Goal: Task Accomplishment & Management: Complete application form

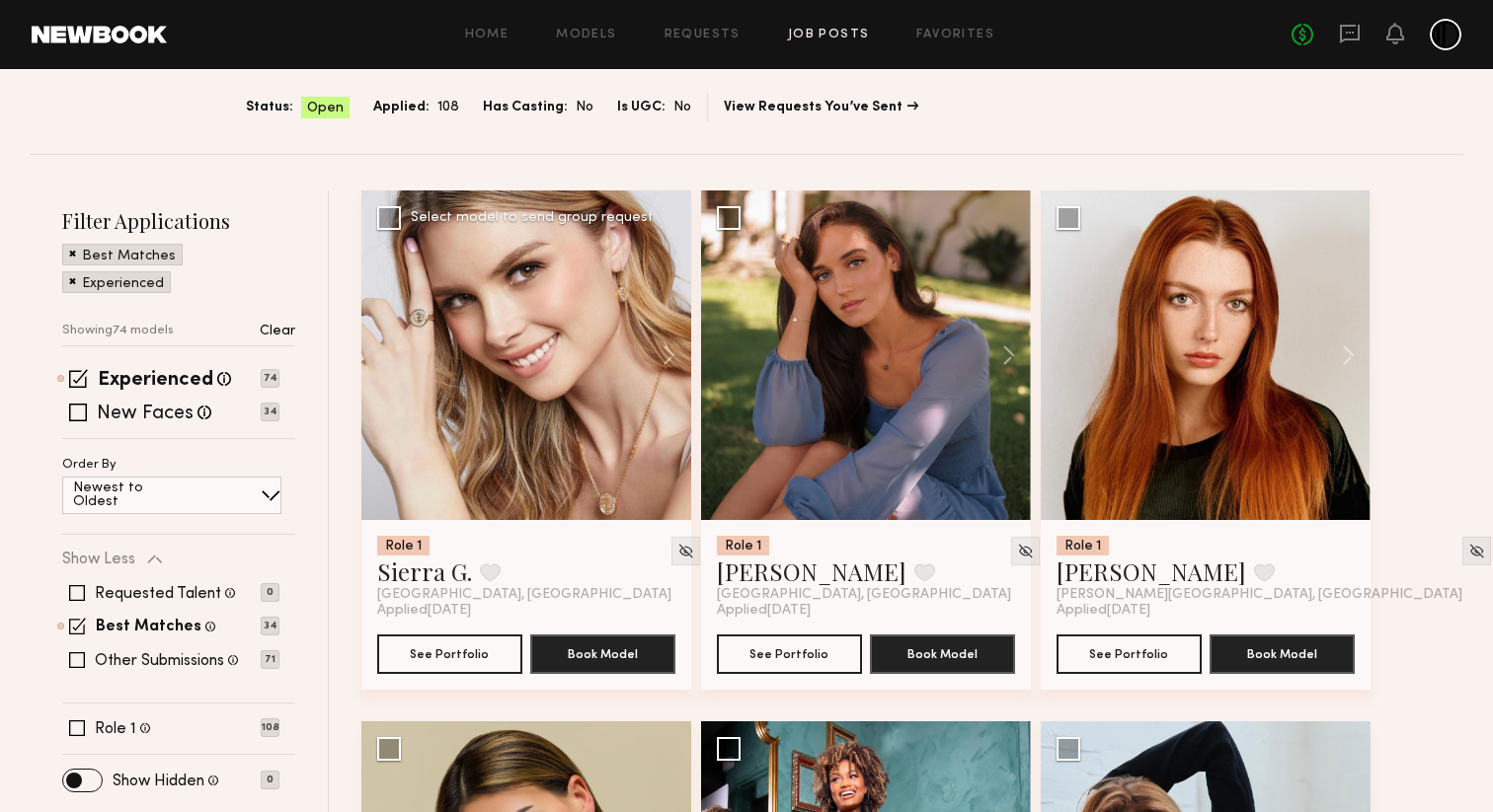
scroll to position [129, 0]
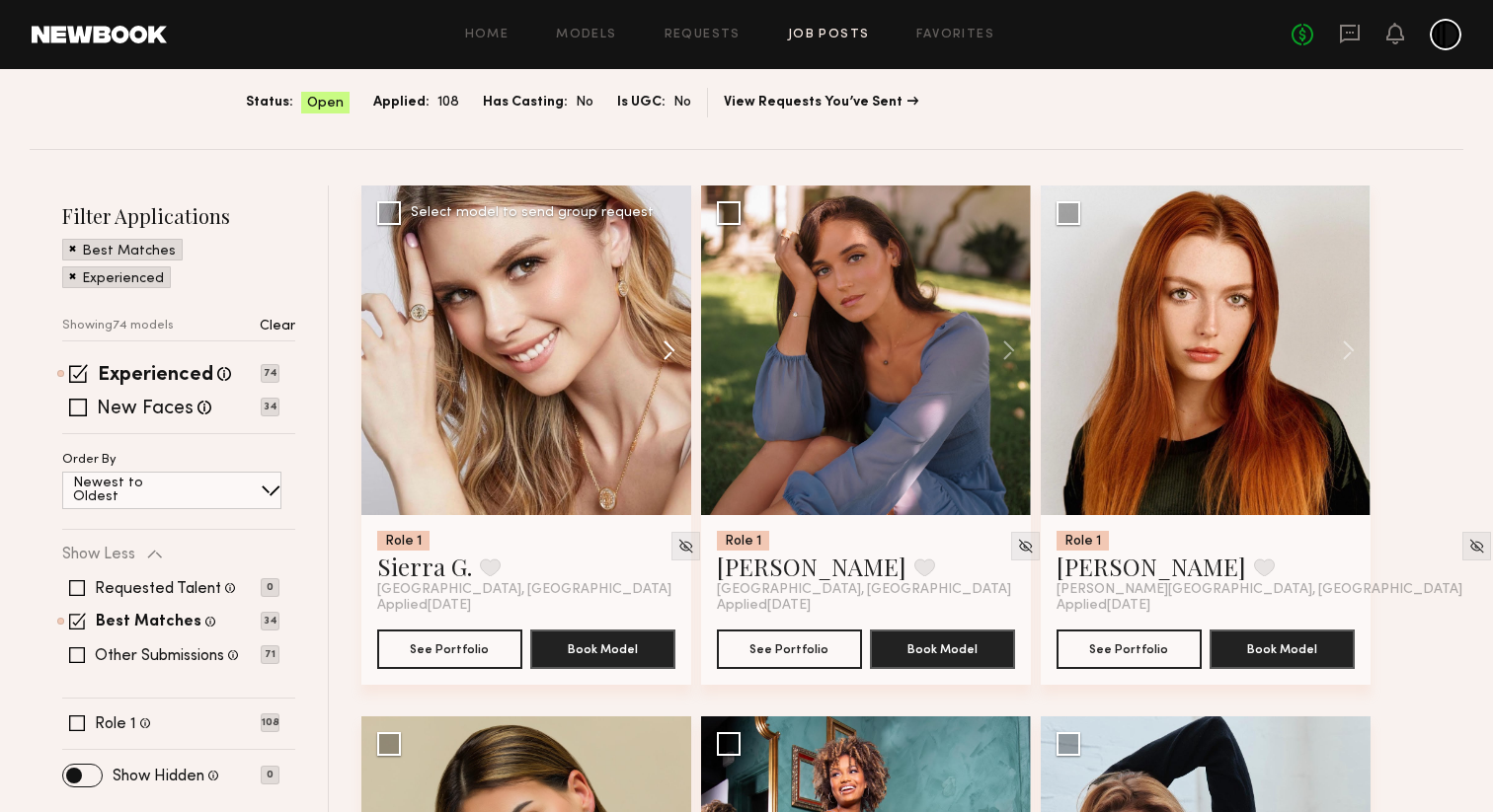
click at [658, 357] on button at bounding box center [659, 350] width 63 height 329
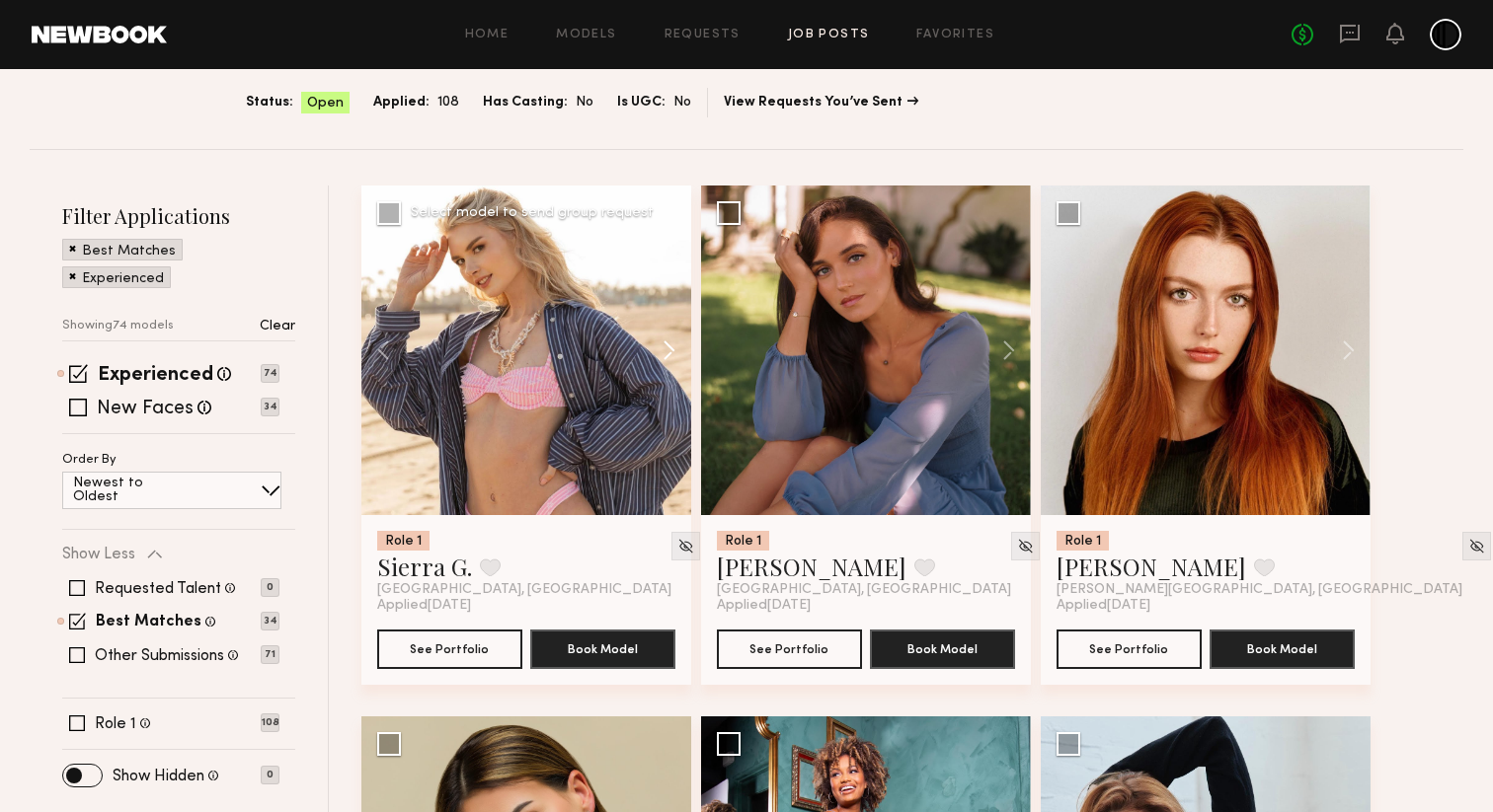
click at [658, 357] on button at bounding box center [659, 350] width 63 height 329
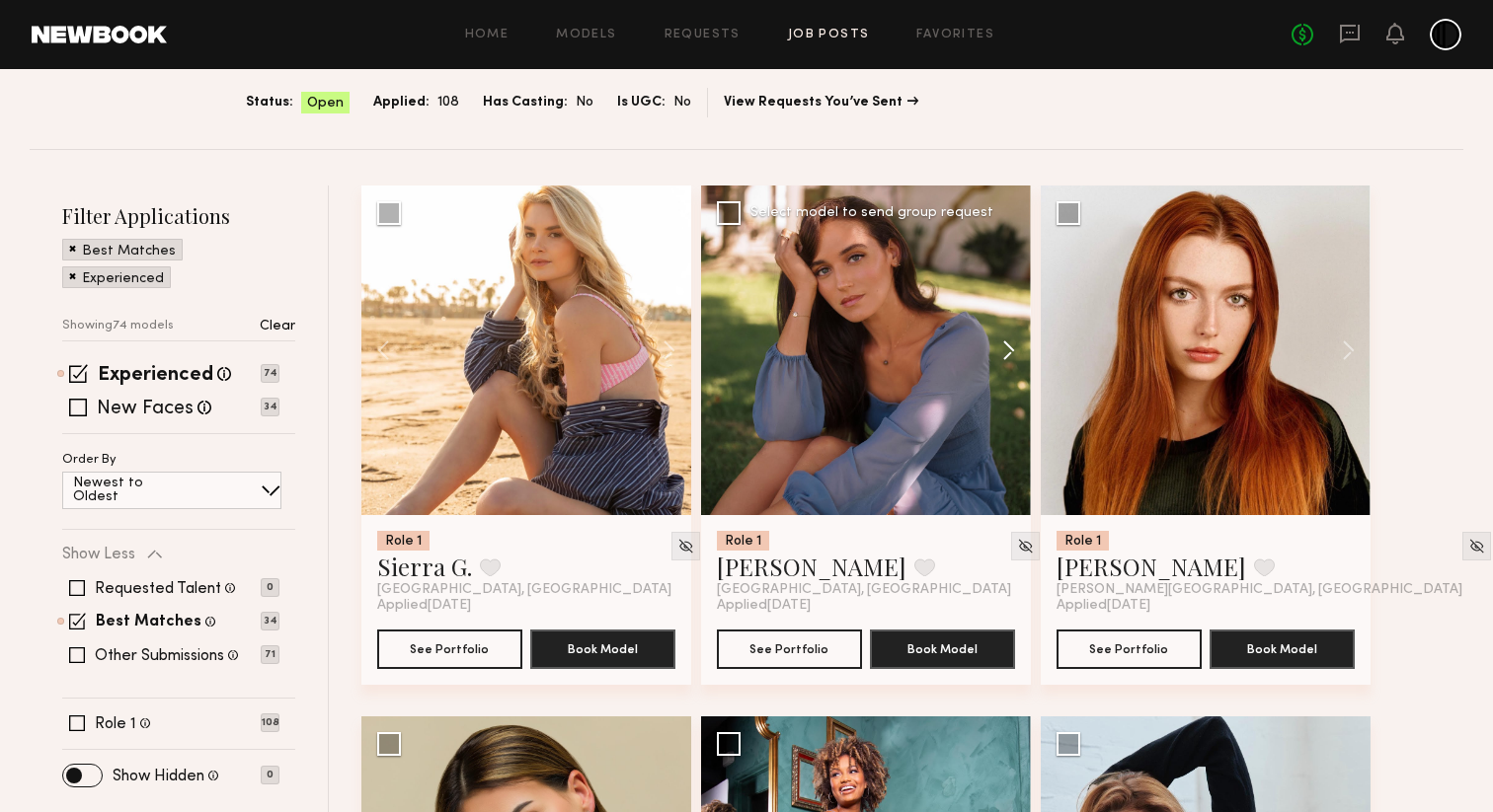
click at [1014, 343] on button at bounding box center [998, 350] width 63 height 329
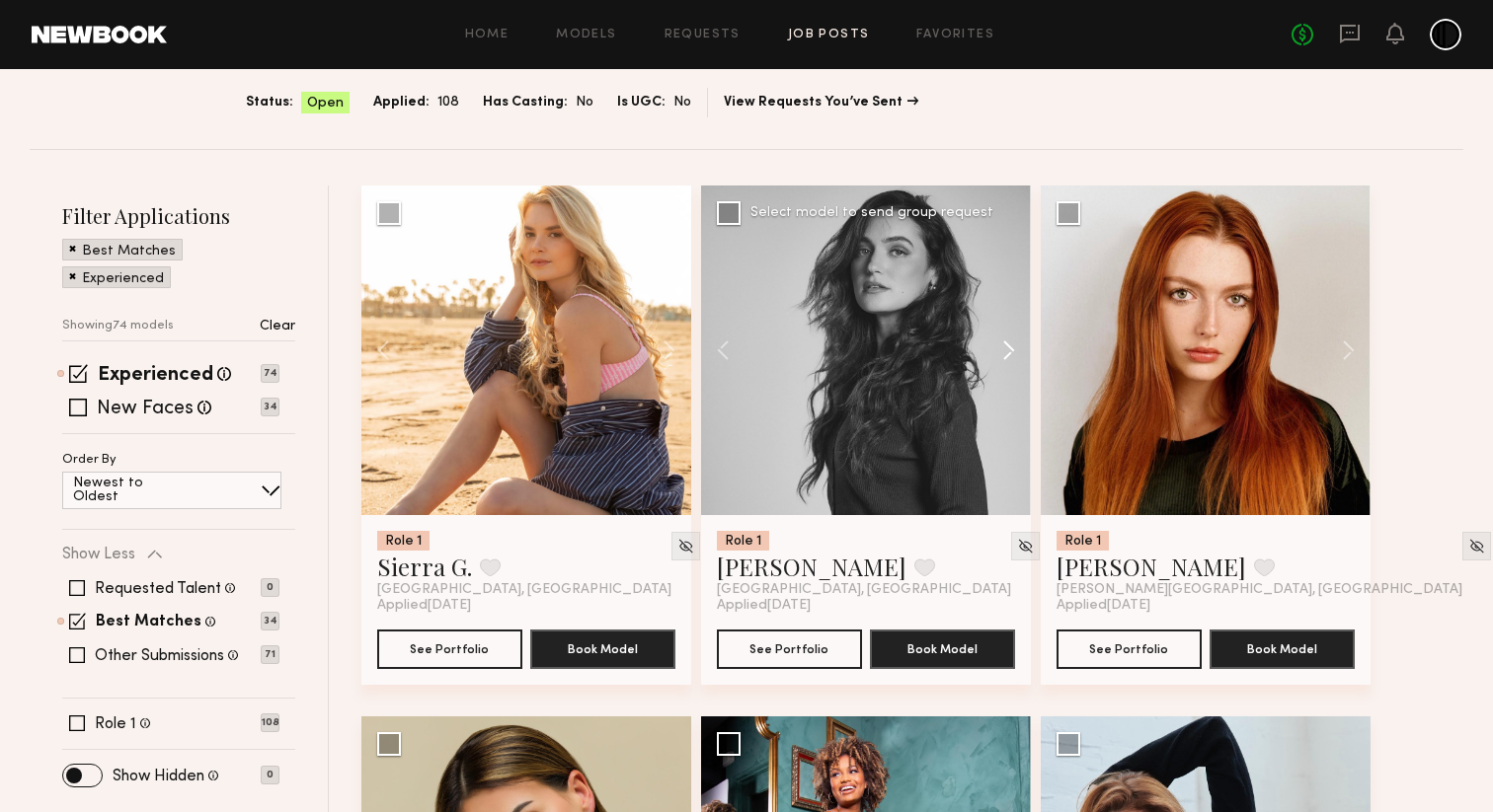
click at [1014, 343] on button at bounding box center [998, 350] width 63 height 329
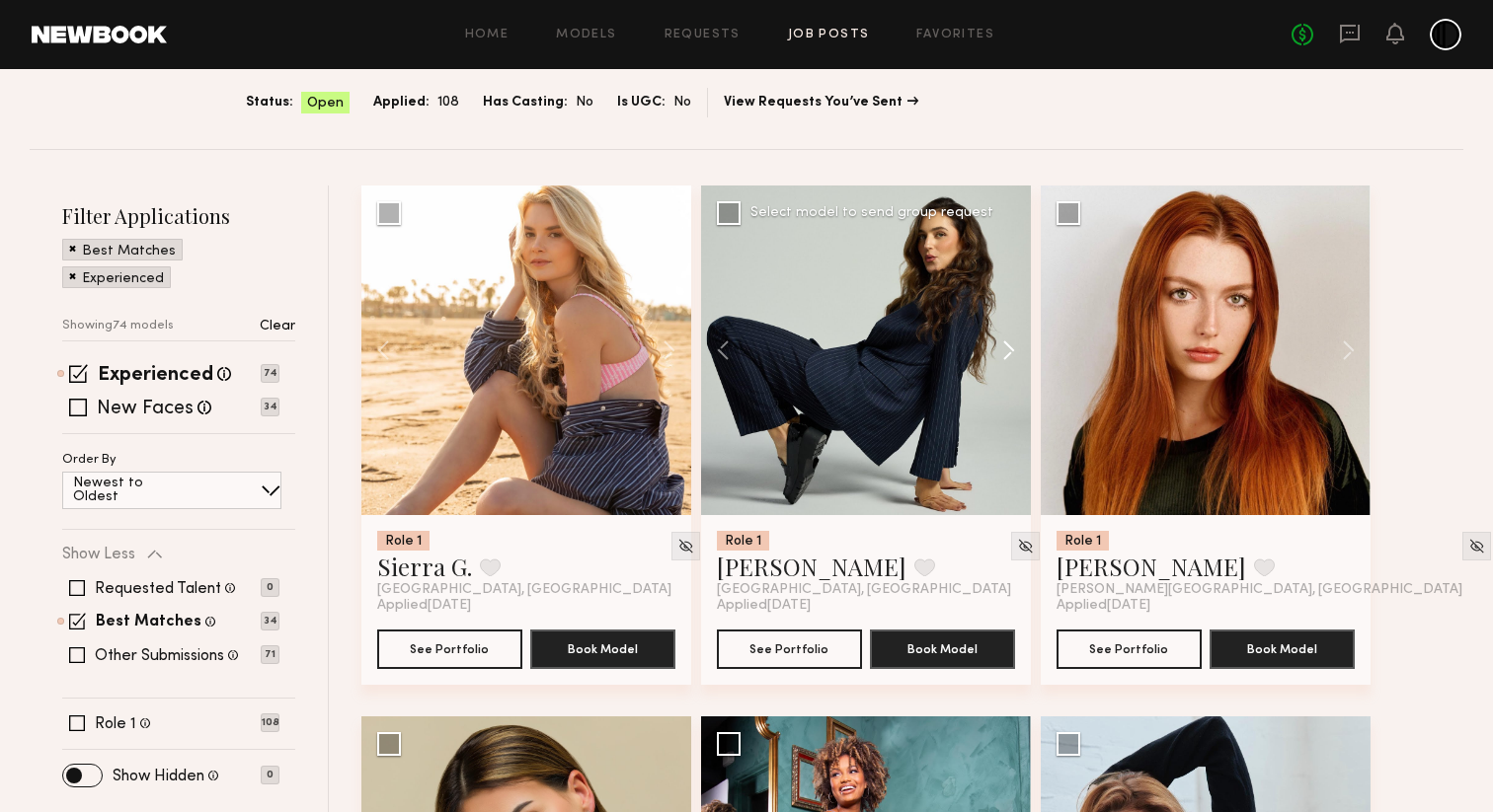
click at [1014, 343] on button at bounding box center [998, 350] width 63 height 329
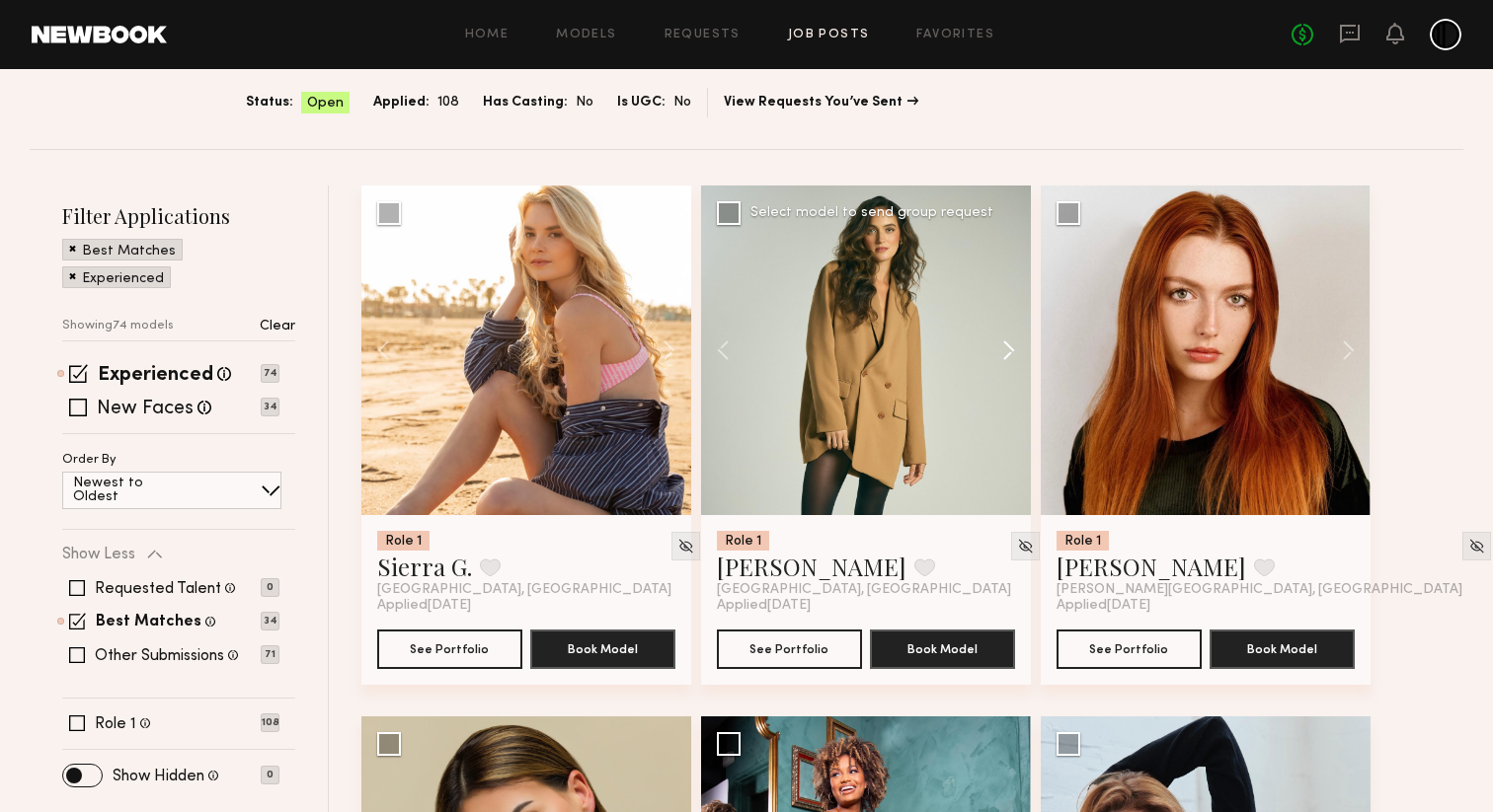
click at [1014, 343] on button at bounding box center [998, 350] width 63 height 329
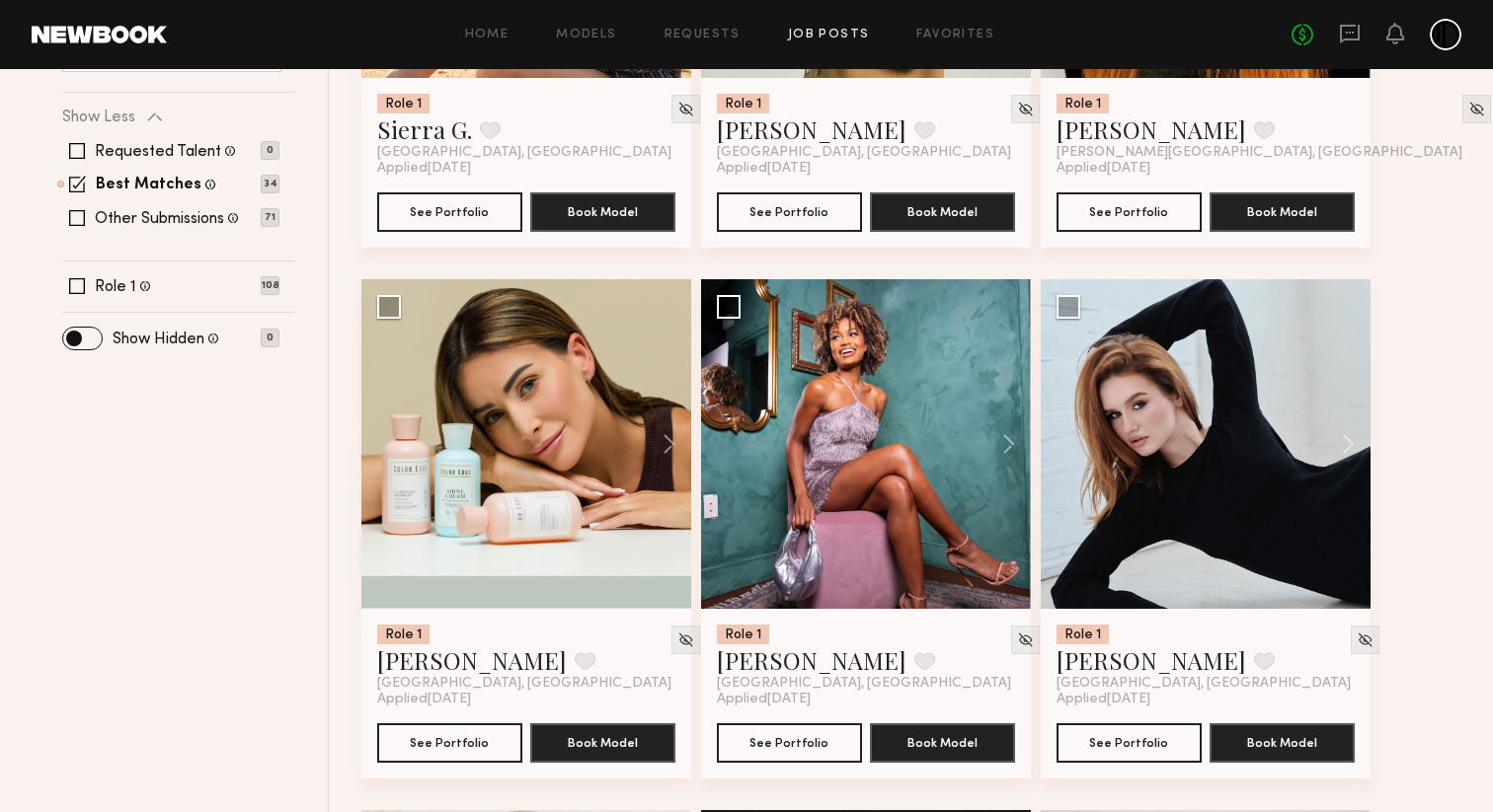
scroll to position [567, 0]
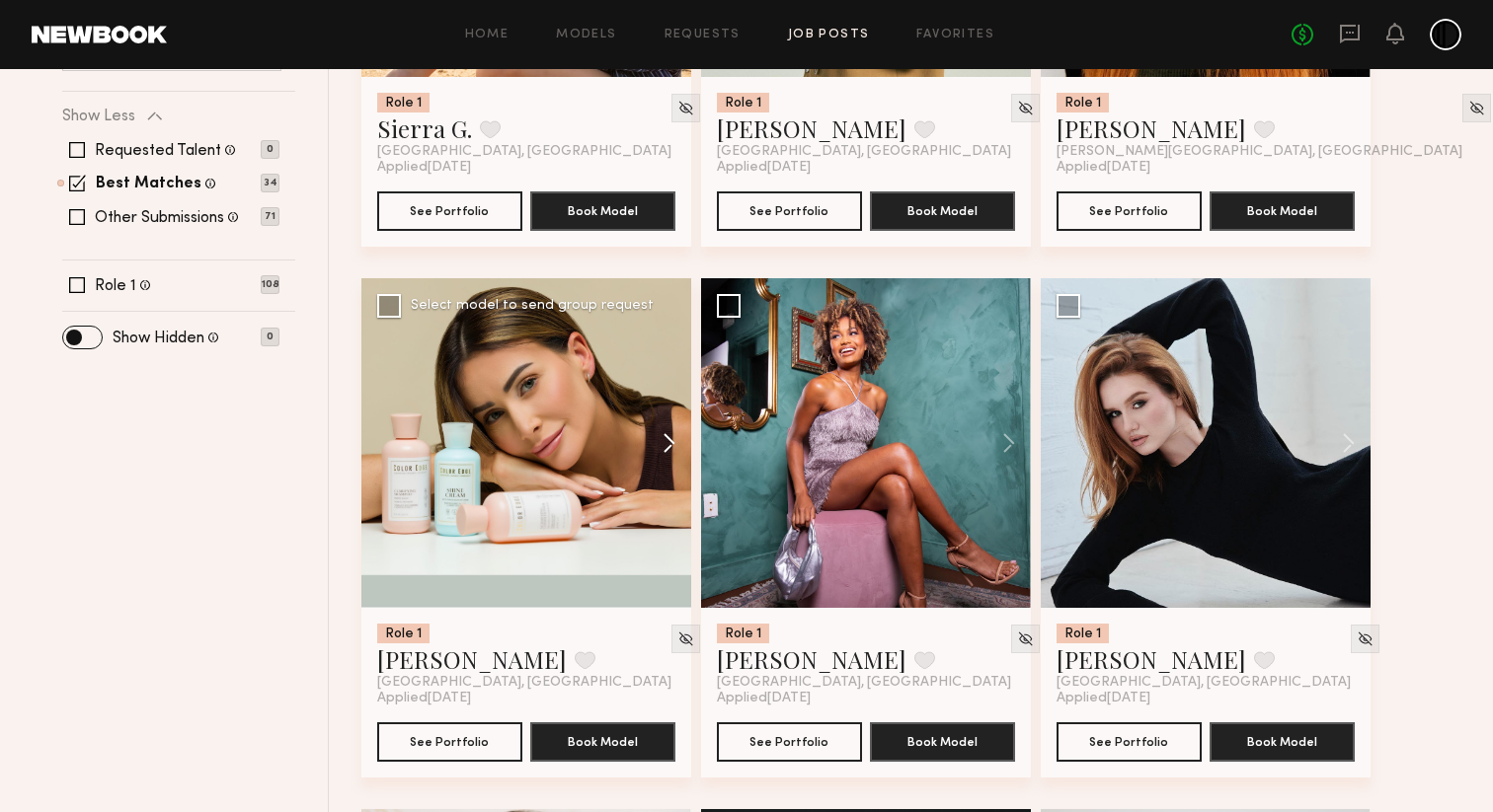
click at [676, 446] on button at bounding box center [659, 443] width 63 height 329
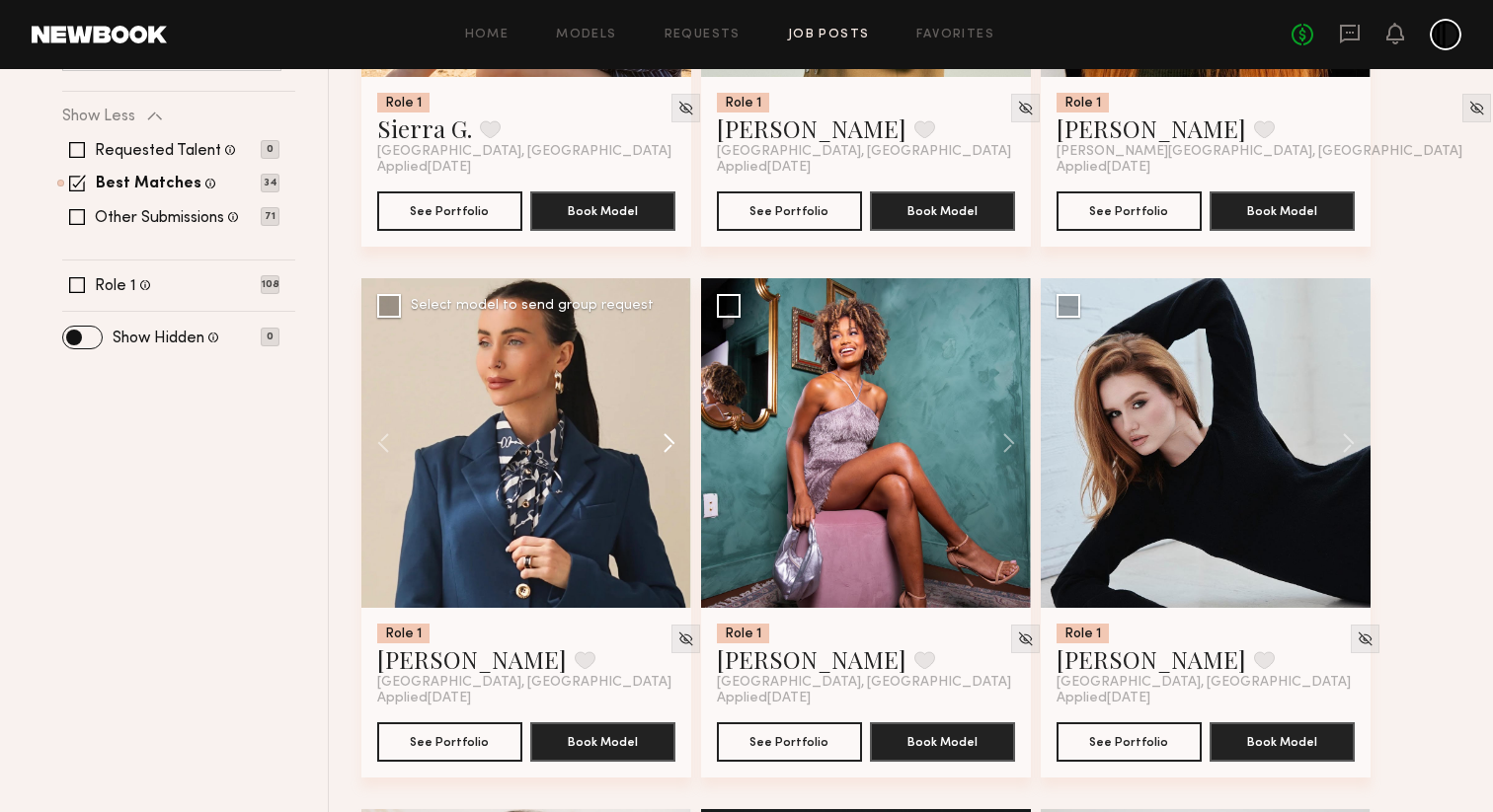
click at [676, 446] on button at bounding box center [659, 443] width 63 height 329
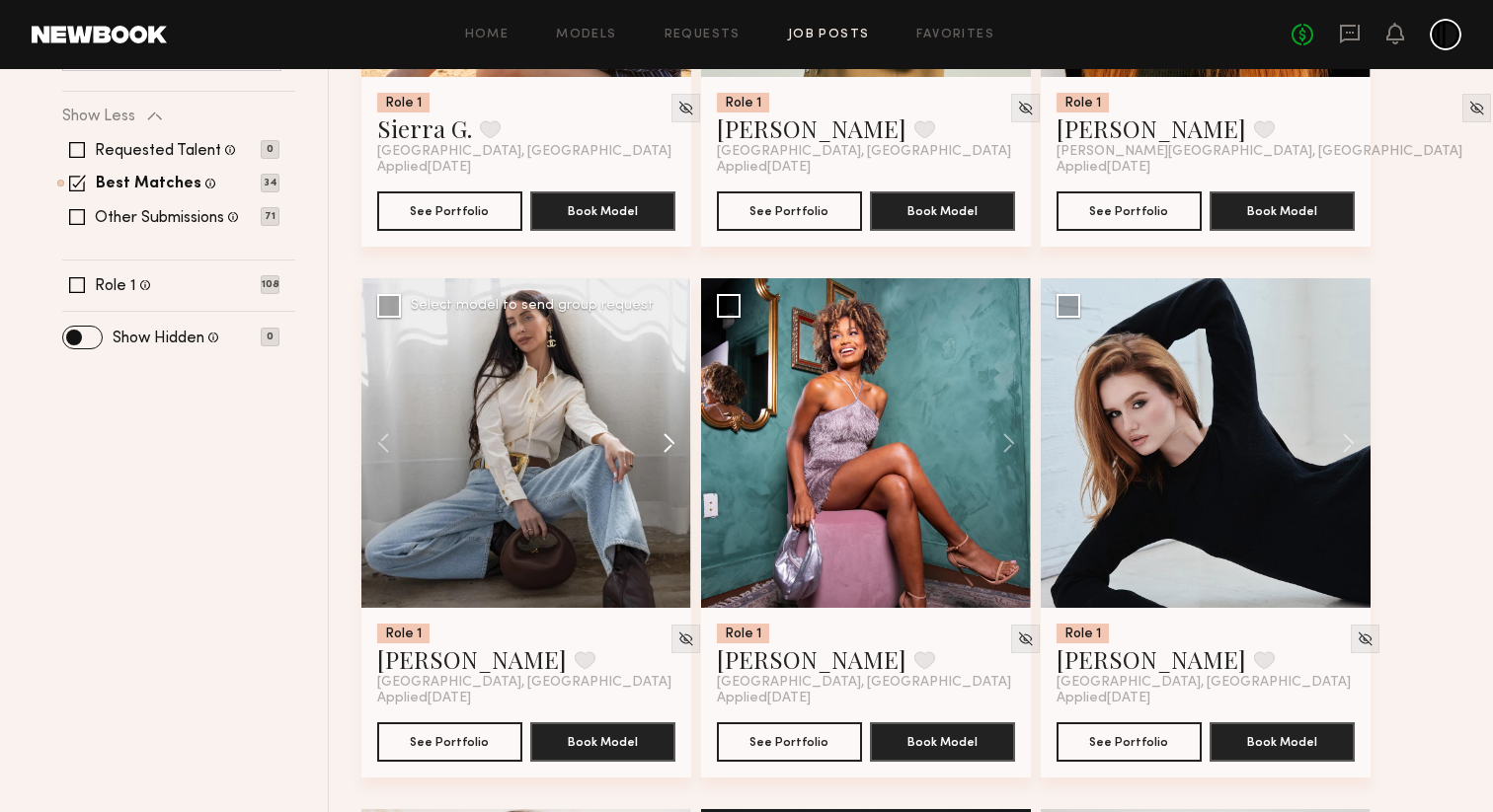
click at [676, 446] on button at bounding box center [659, 443] width 63 height 329
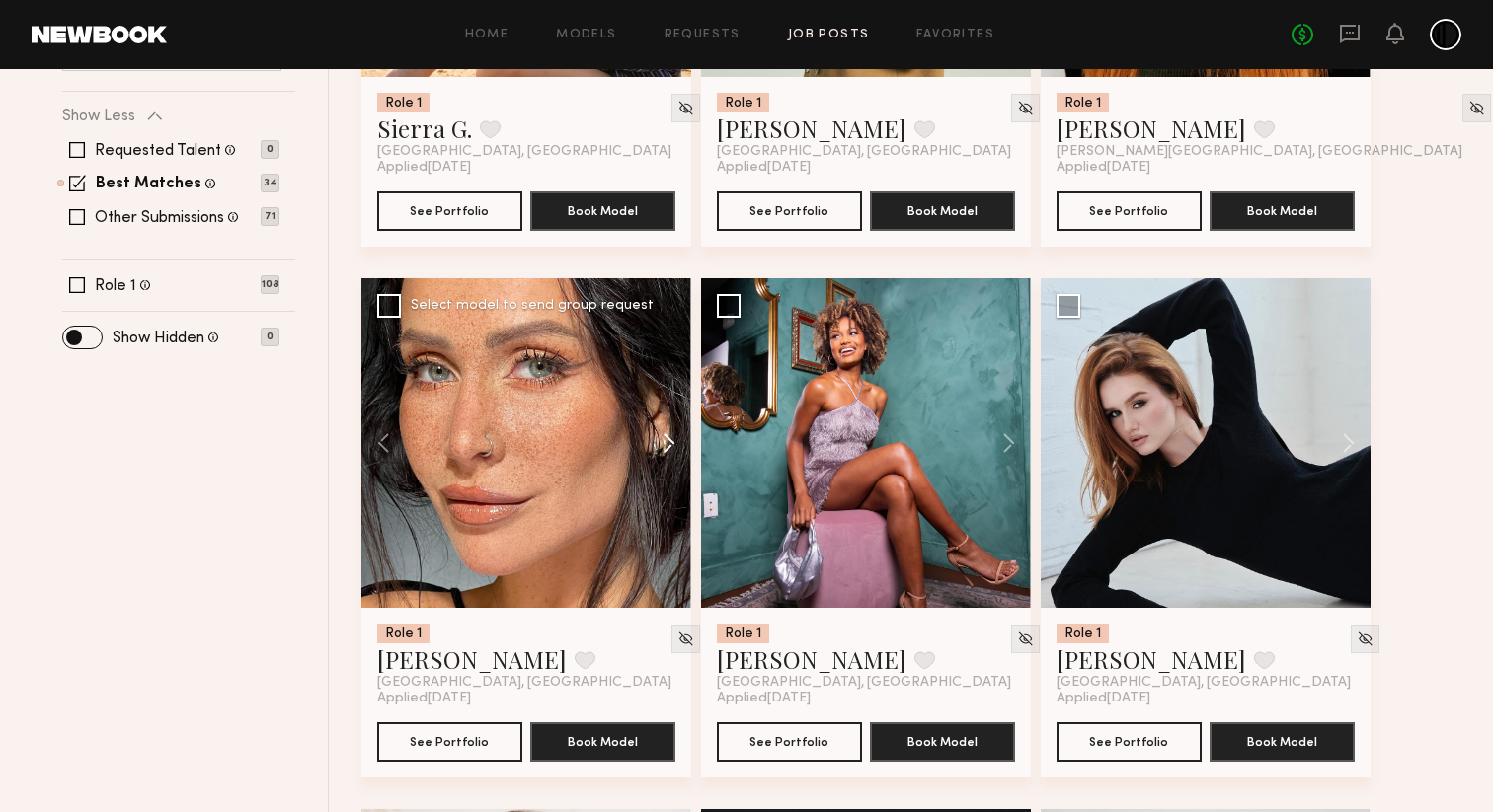
click at [676, 446] on button at bounding box center [659, 443] width 63 height 329
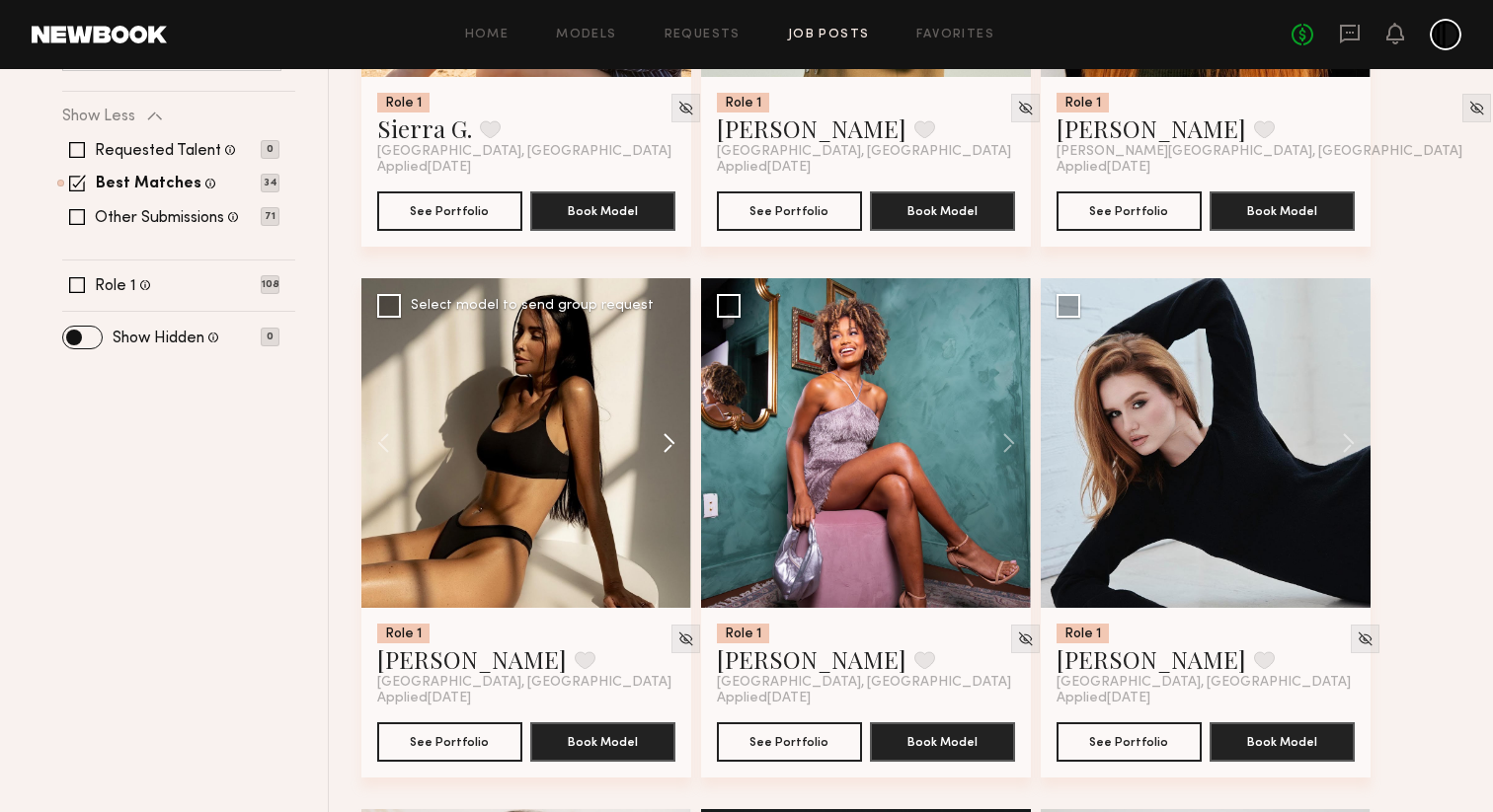
click at [676, 446] on button at bounding box center [659, 443] width 63 height 329
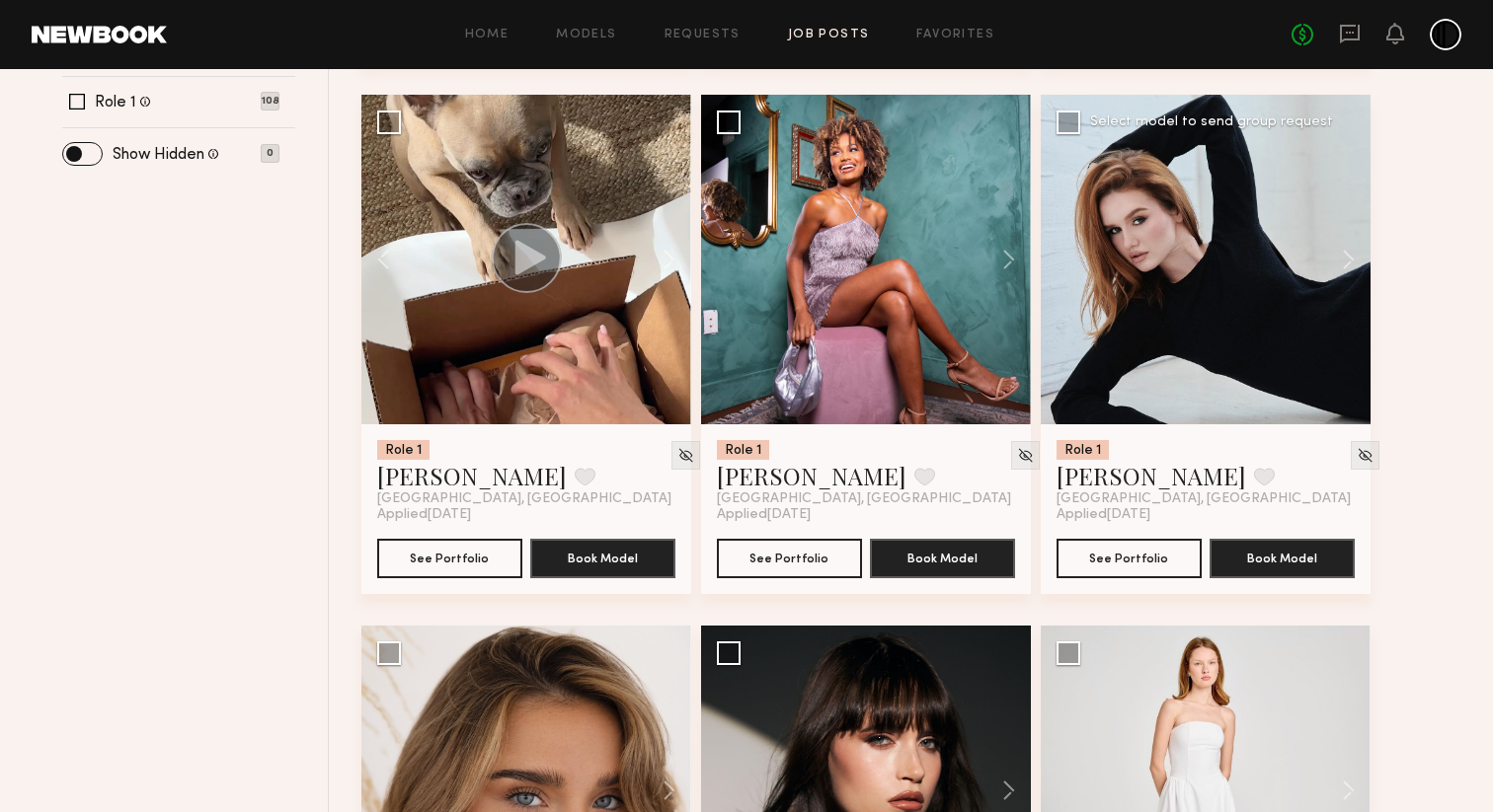
scroll to position [760, 0]
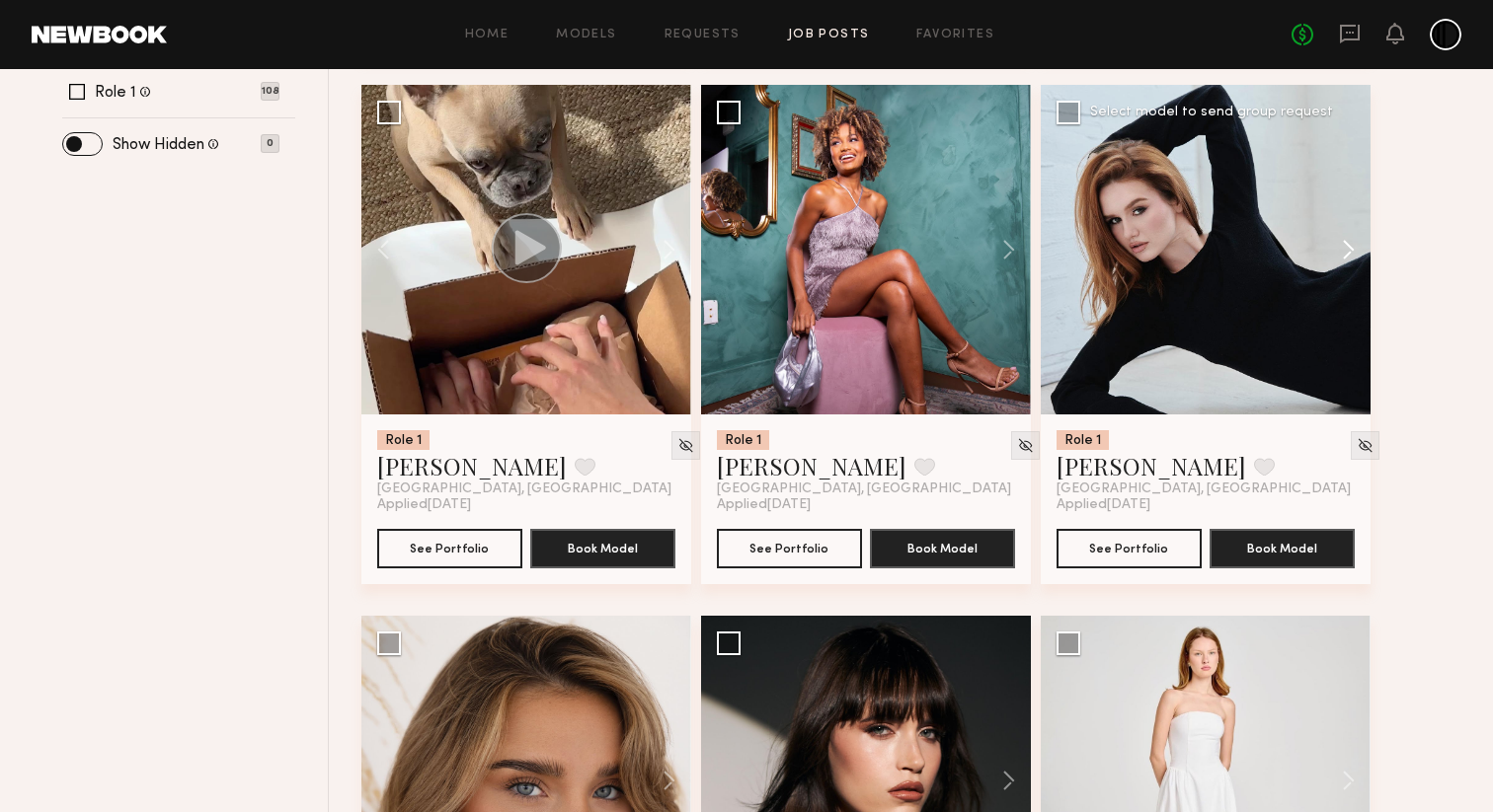
click at [1342, 243] on button at bounding box center [1338, 249] width 63 height 329
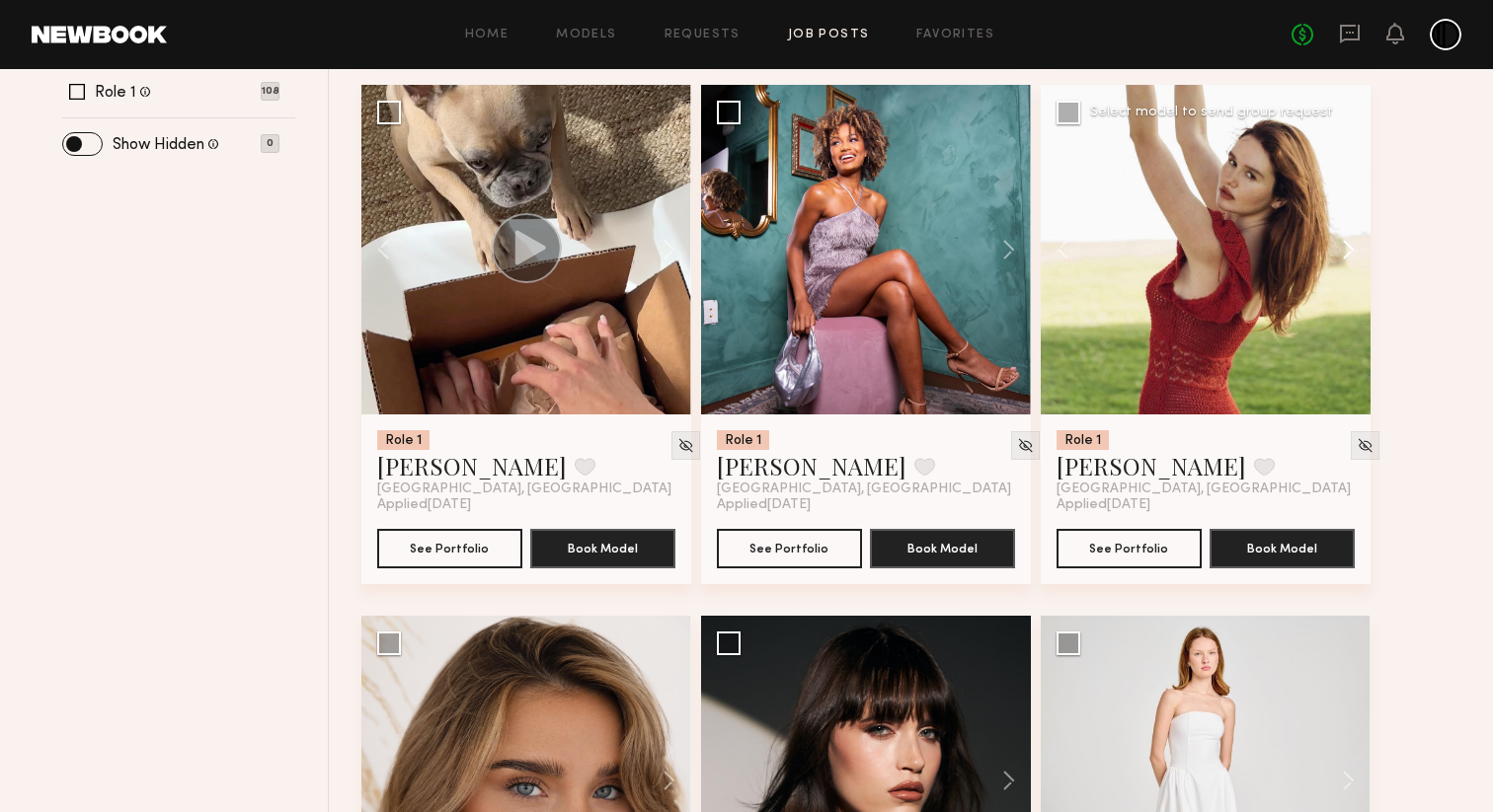
click at [1342, 243] on button at bounding box center [1338, 249] width 63 height 329
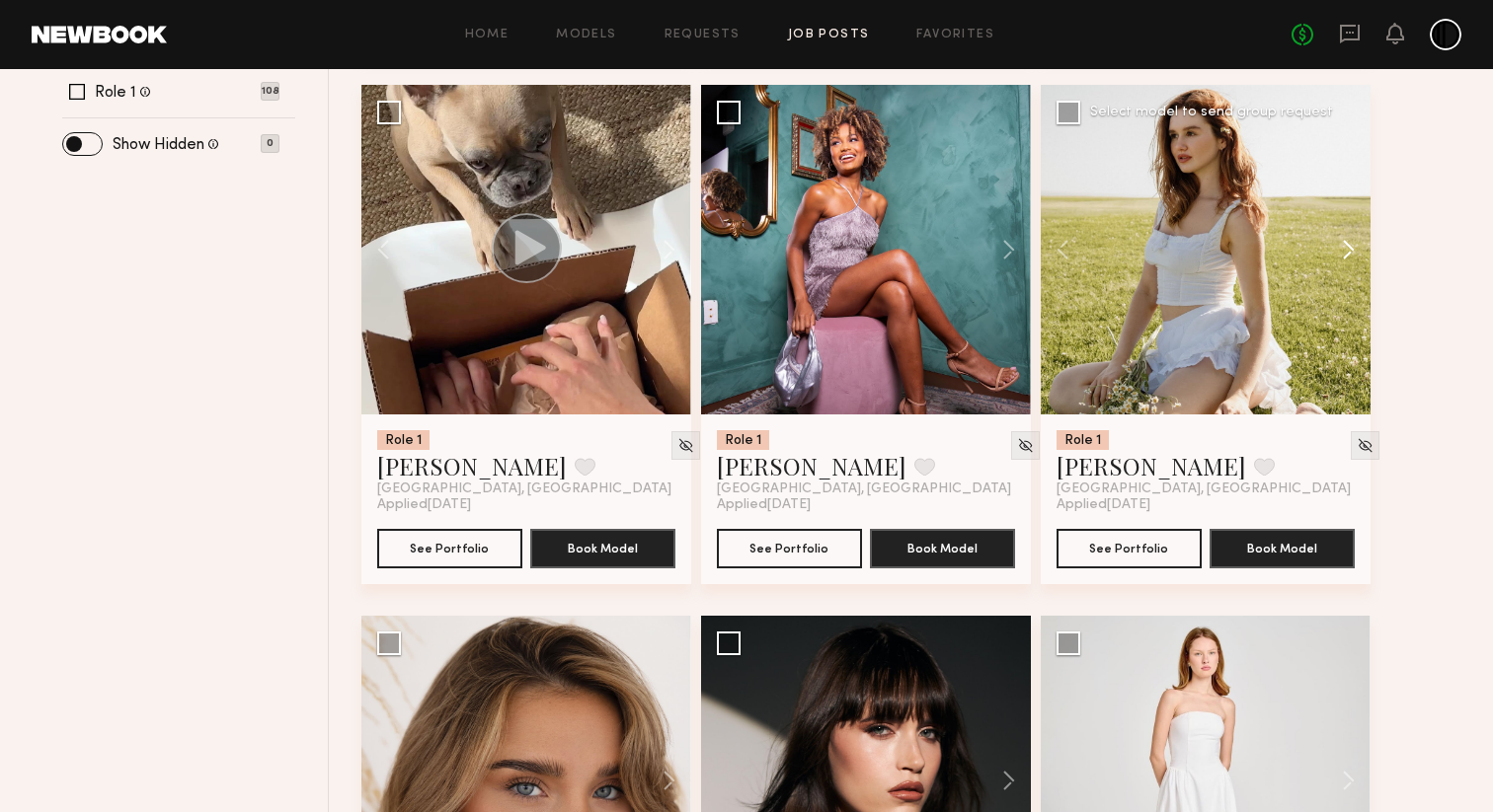
click at [1342, 243] on button at bounding box center [1338, 249] width 63 height 329
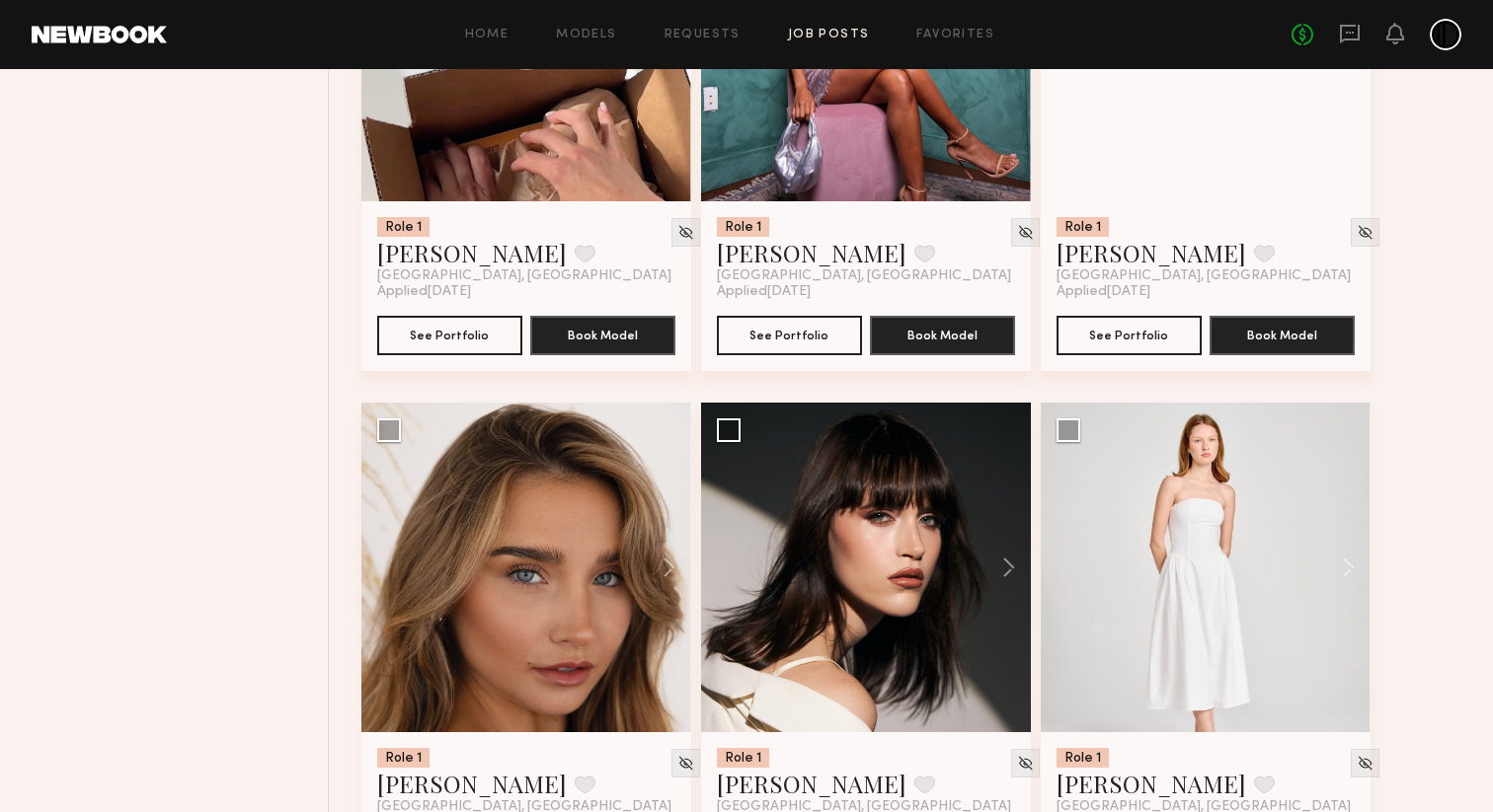
scroll to position [990, 0]
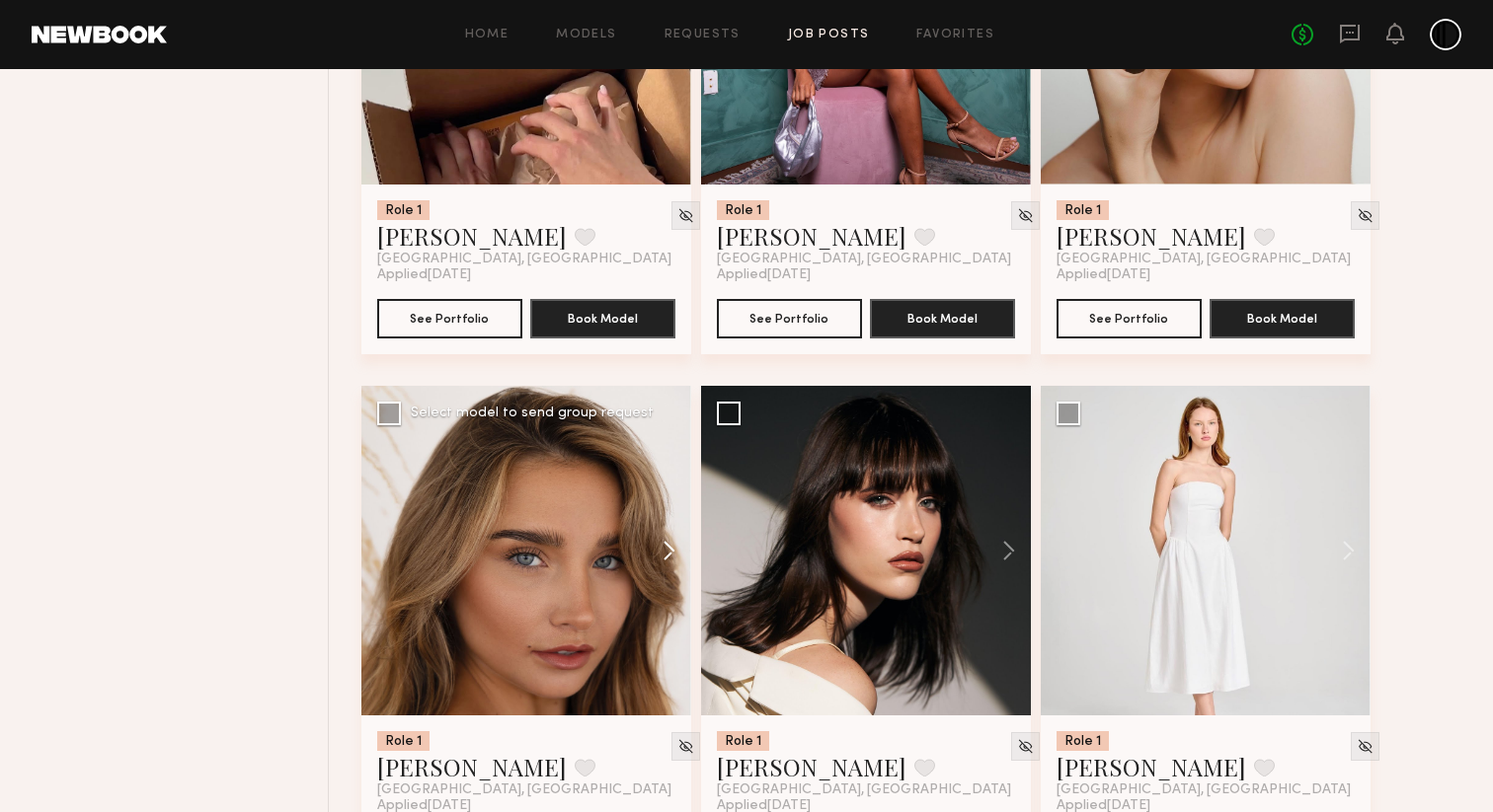
click at [667, 559] on button at bounding box center [659, 551] width 63 height 329
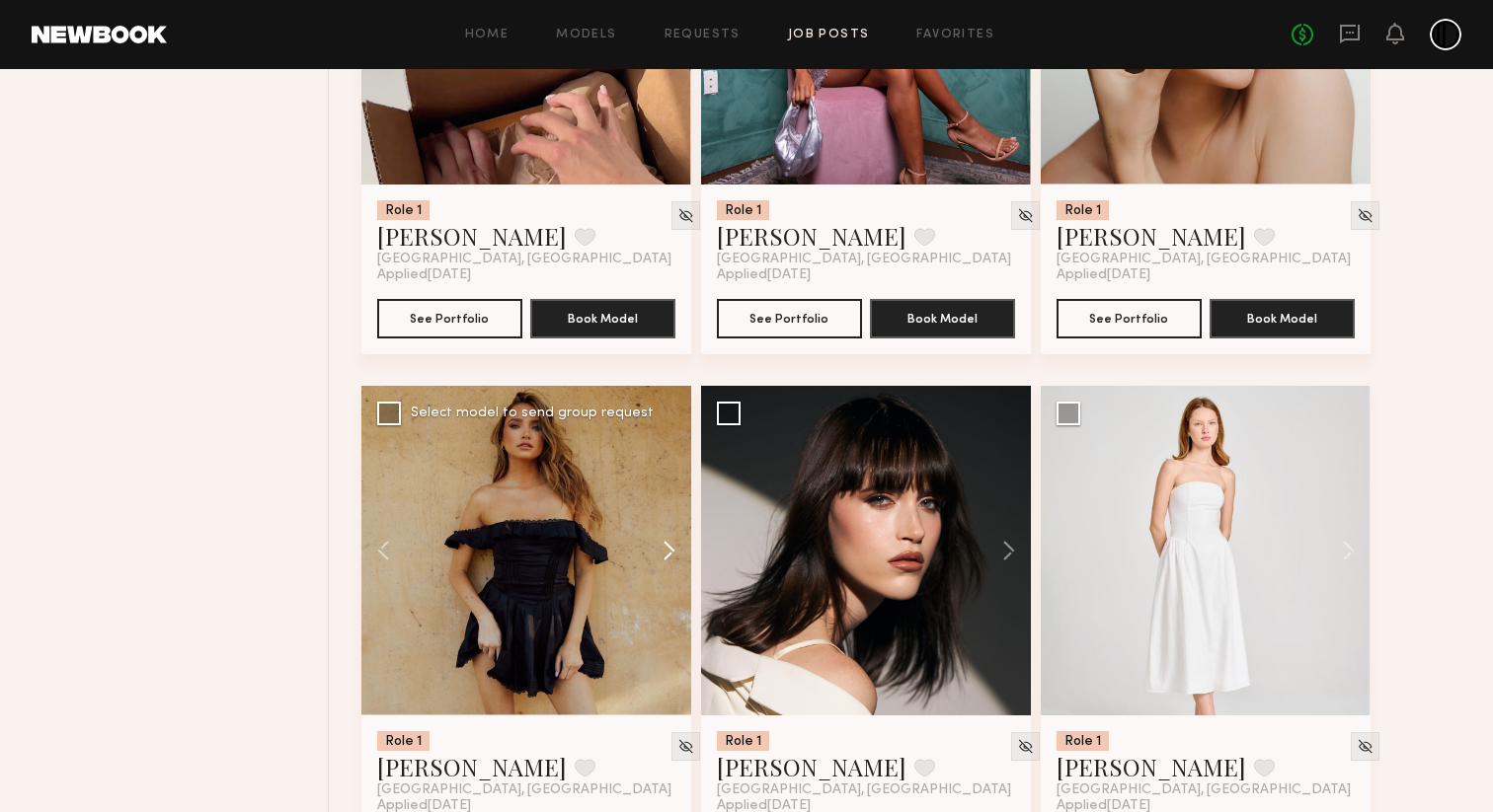
click at [667, 559] on button at bounding box center [659, 551] width 63 height 329
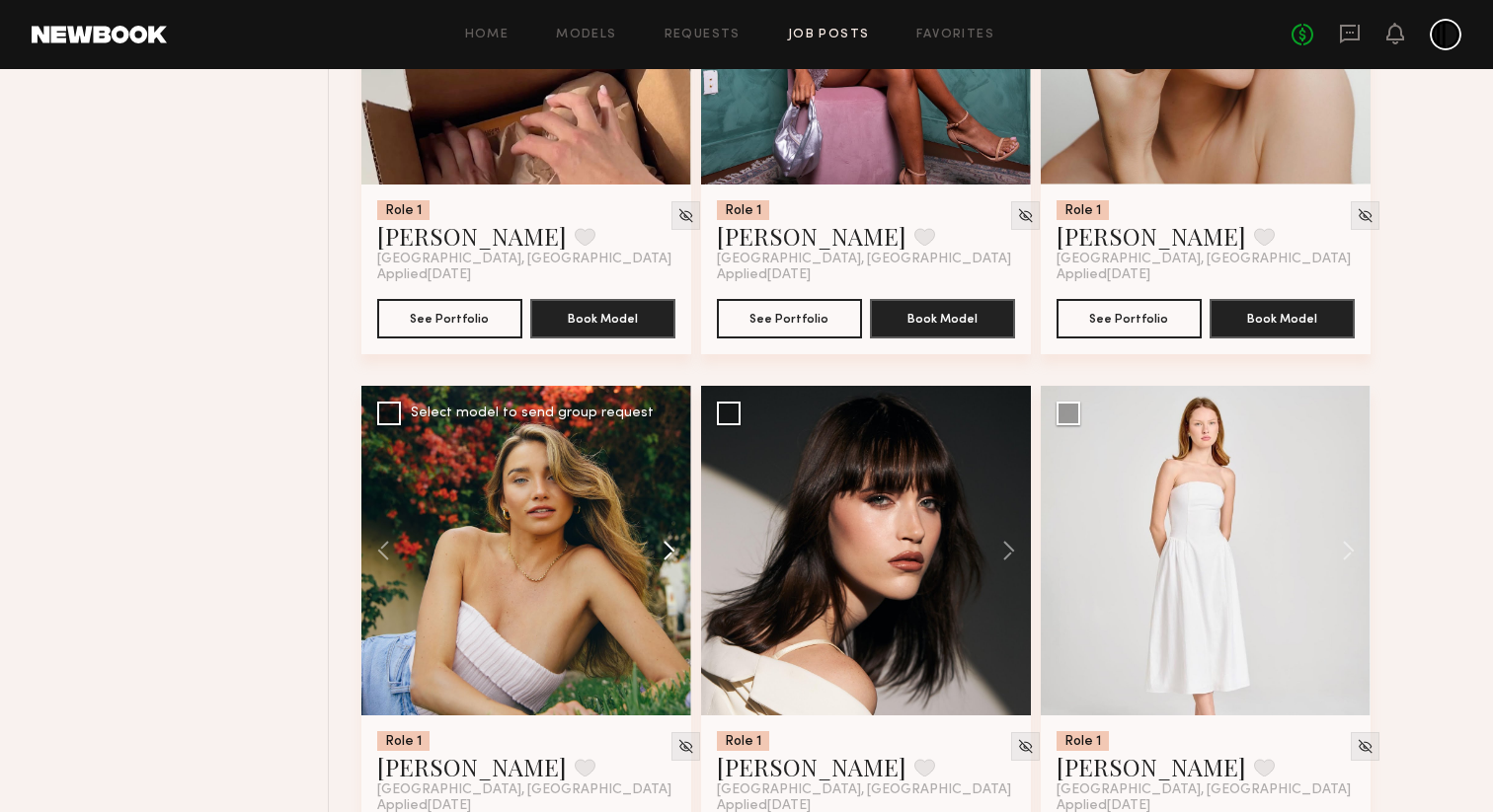
click at [667, 559] on button at bounding box center [659, 551] width 63 height 329
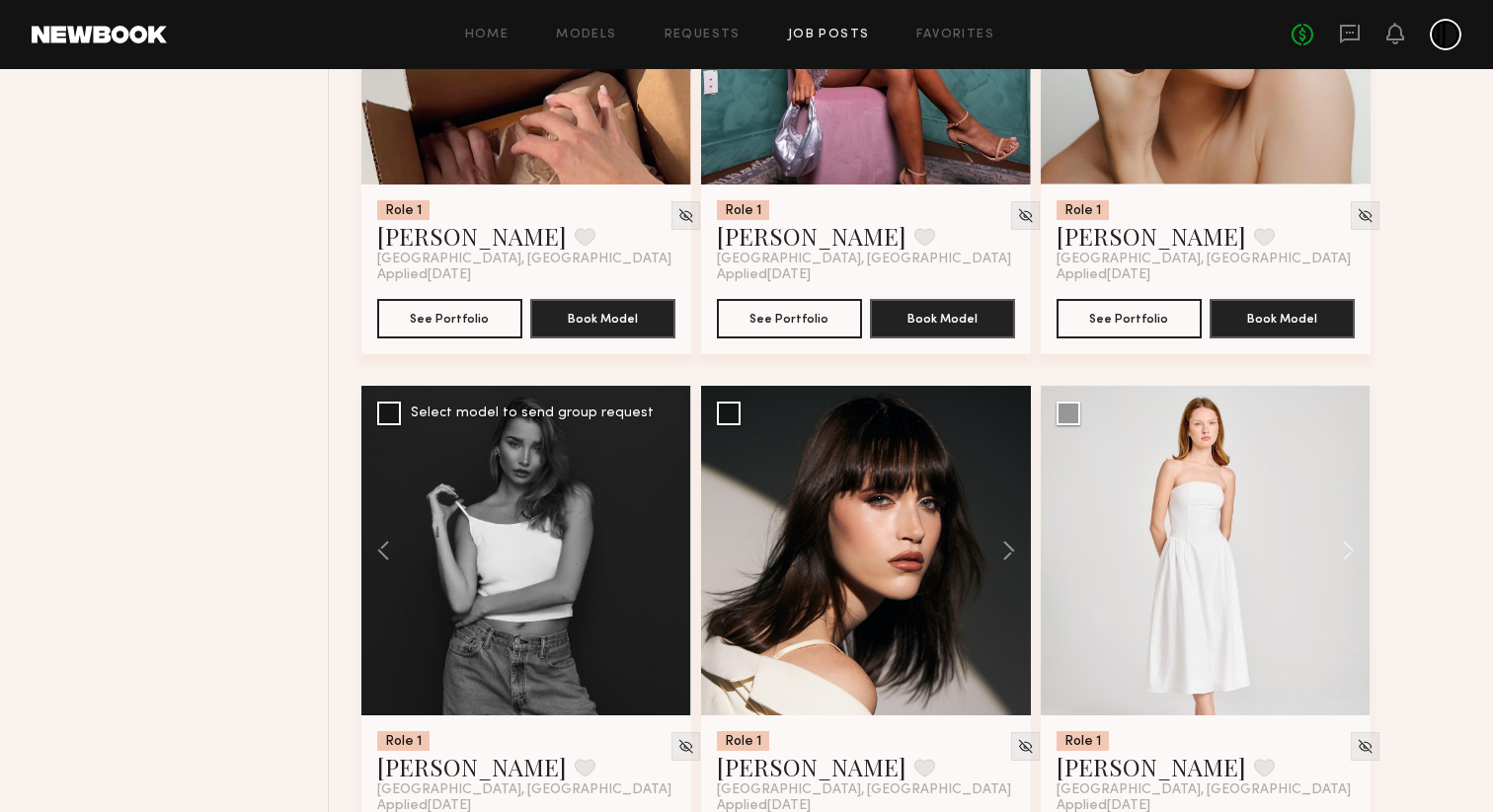
click at [667, 559] on div at bounding box center [526, 551] width 329 height 329
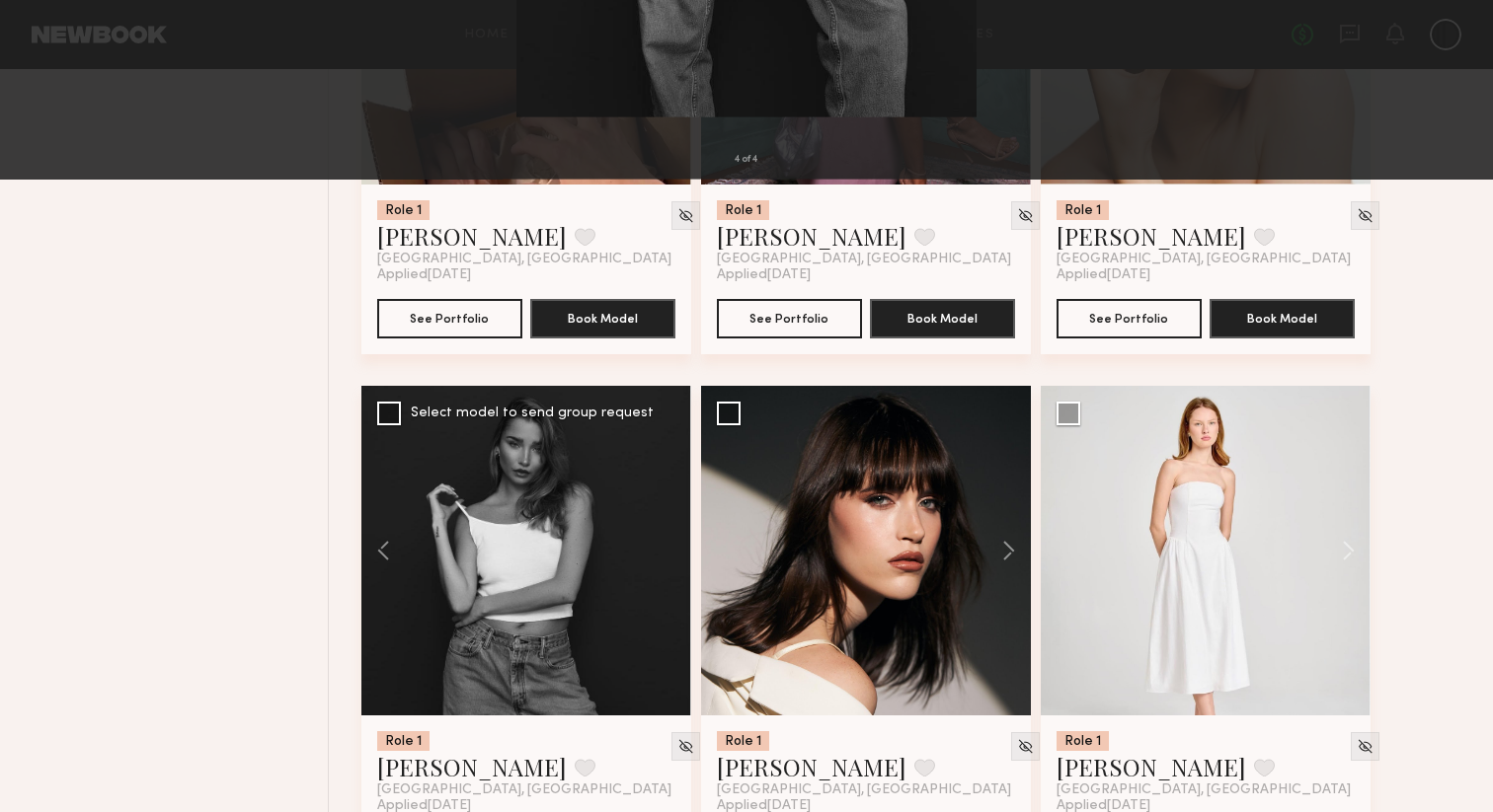
click at [43, 60] on button at bounding box center [46, 48] width 32 height 36
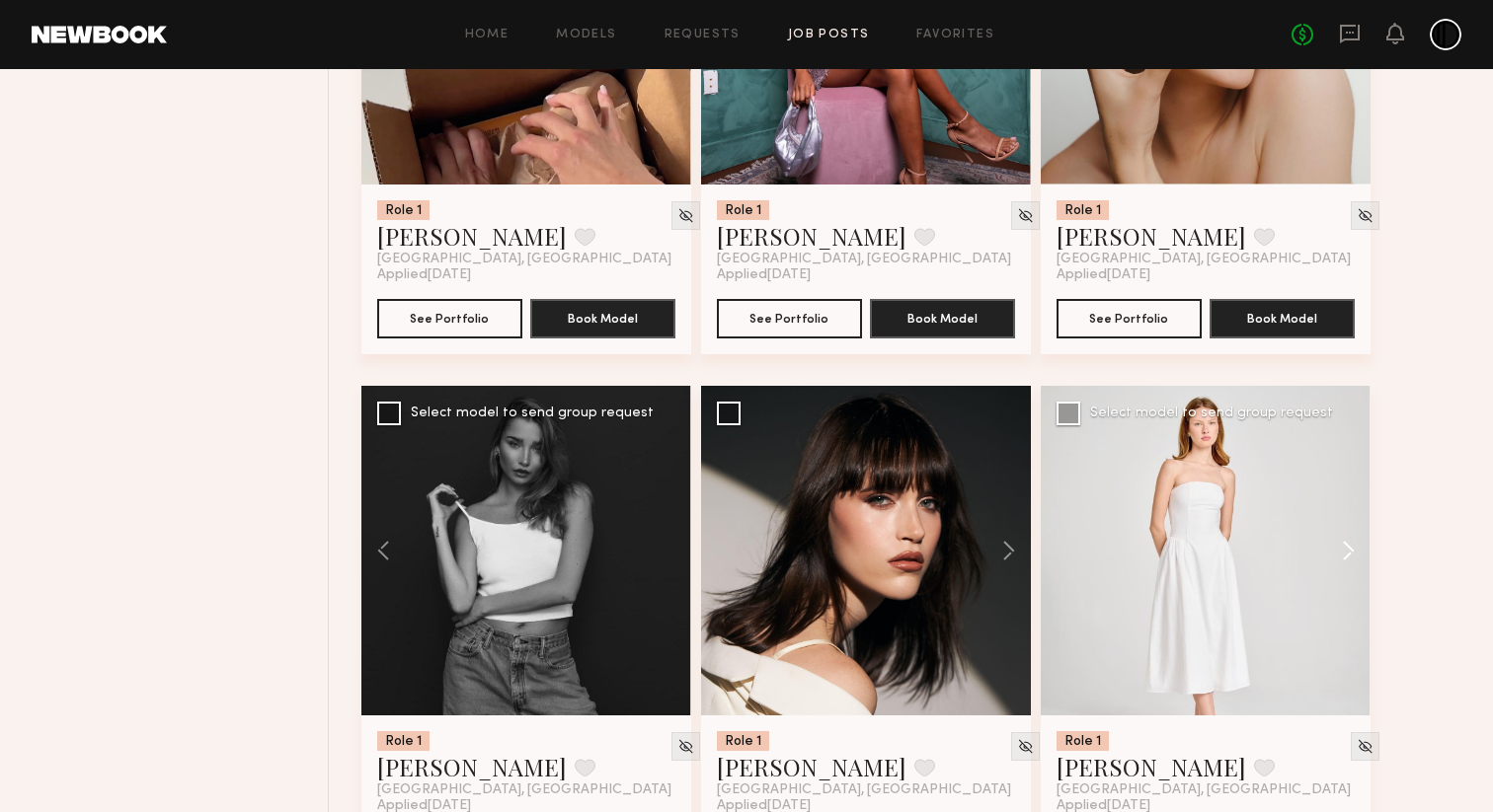
click at [1339, 552] on button at bounding box center [1338, 551] width 63 height 329
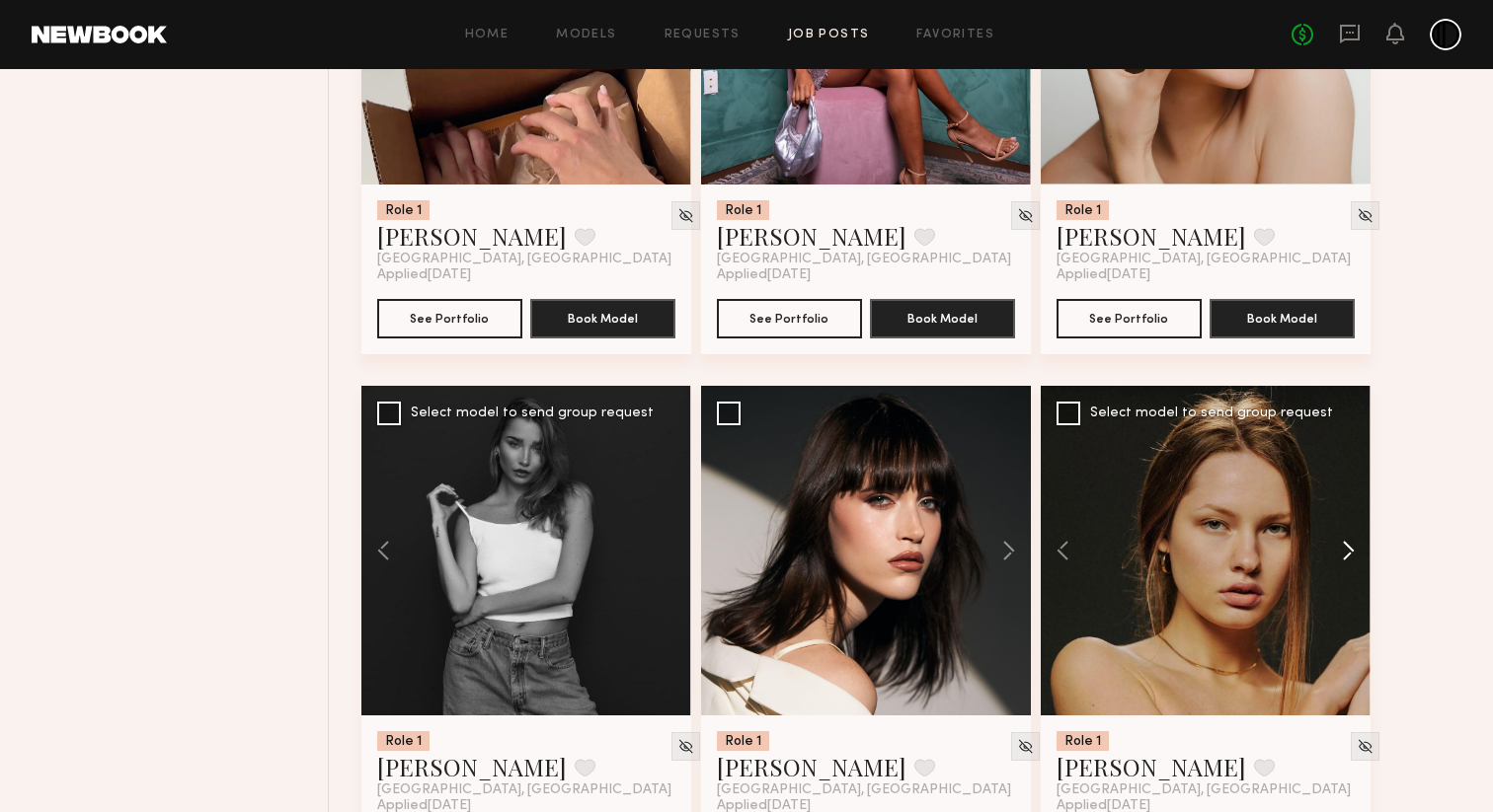
click at [1339, 552] on button at bounding box center [1338, 551] width 63 height 329
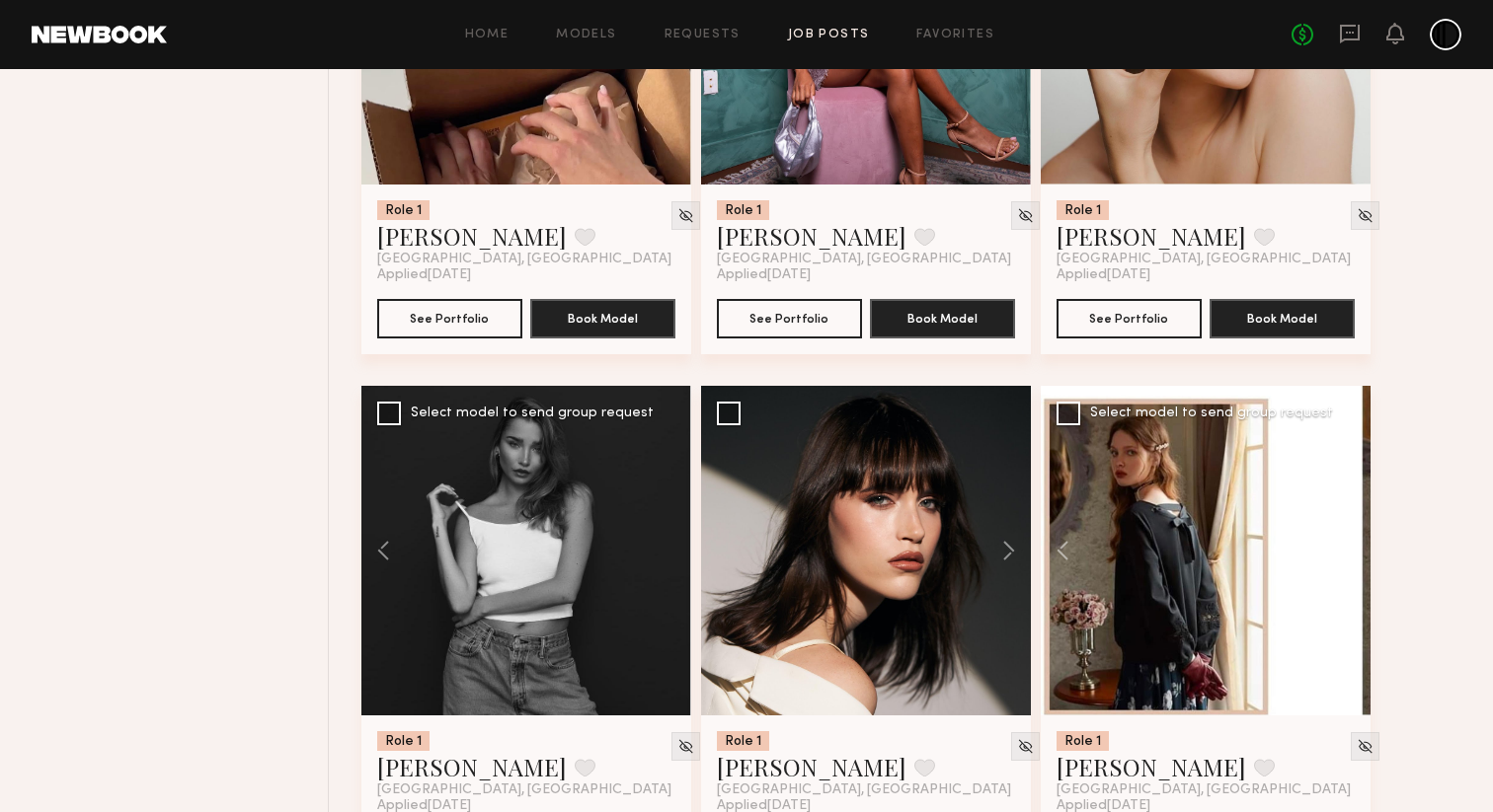
click at [1339, 552] on button at bounding box center [1338, 551] width 63 height 329
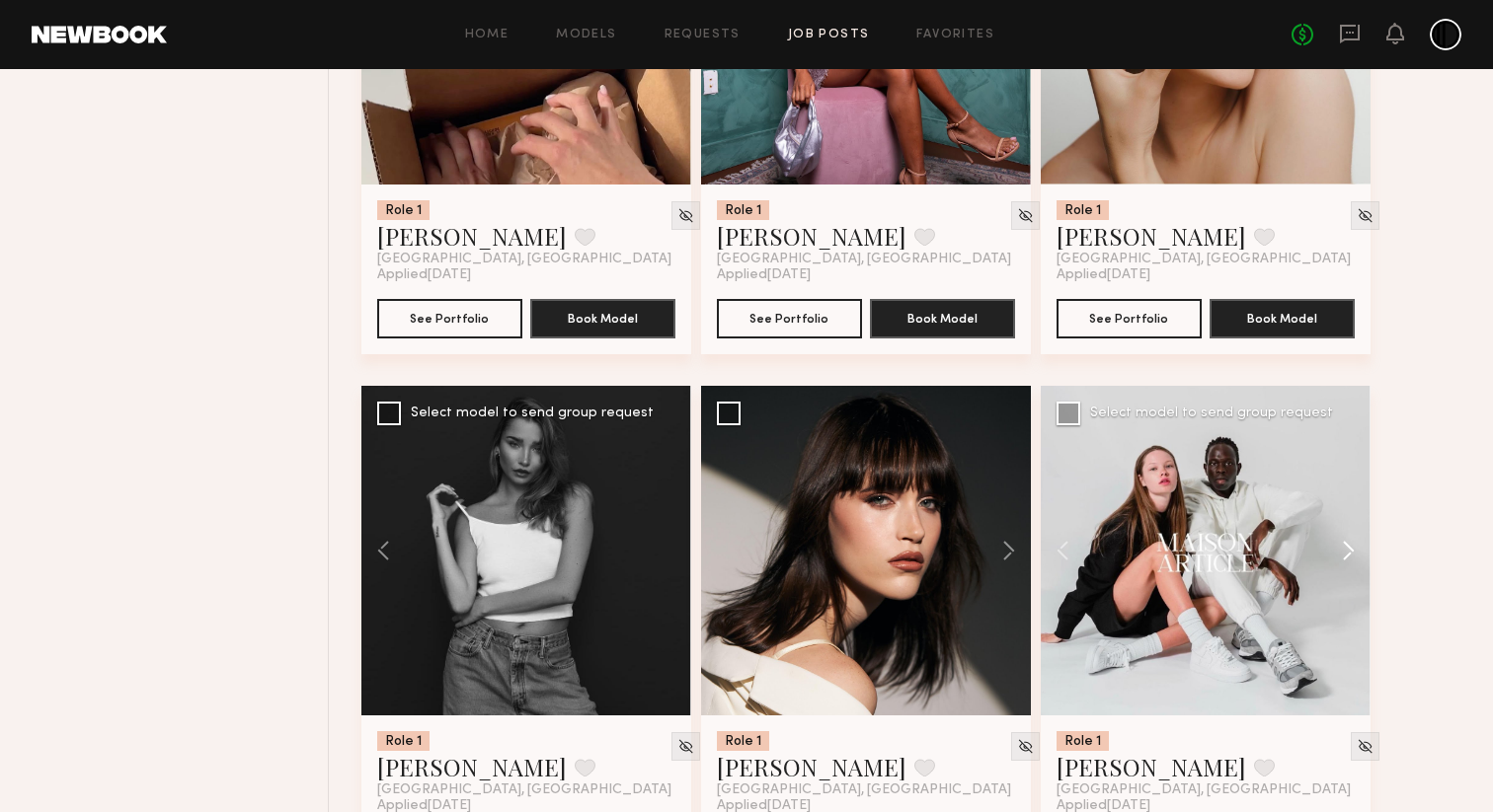
click at [1339, 552] on button at bounding box center [1338, 551] width 63 height 329
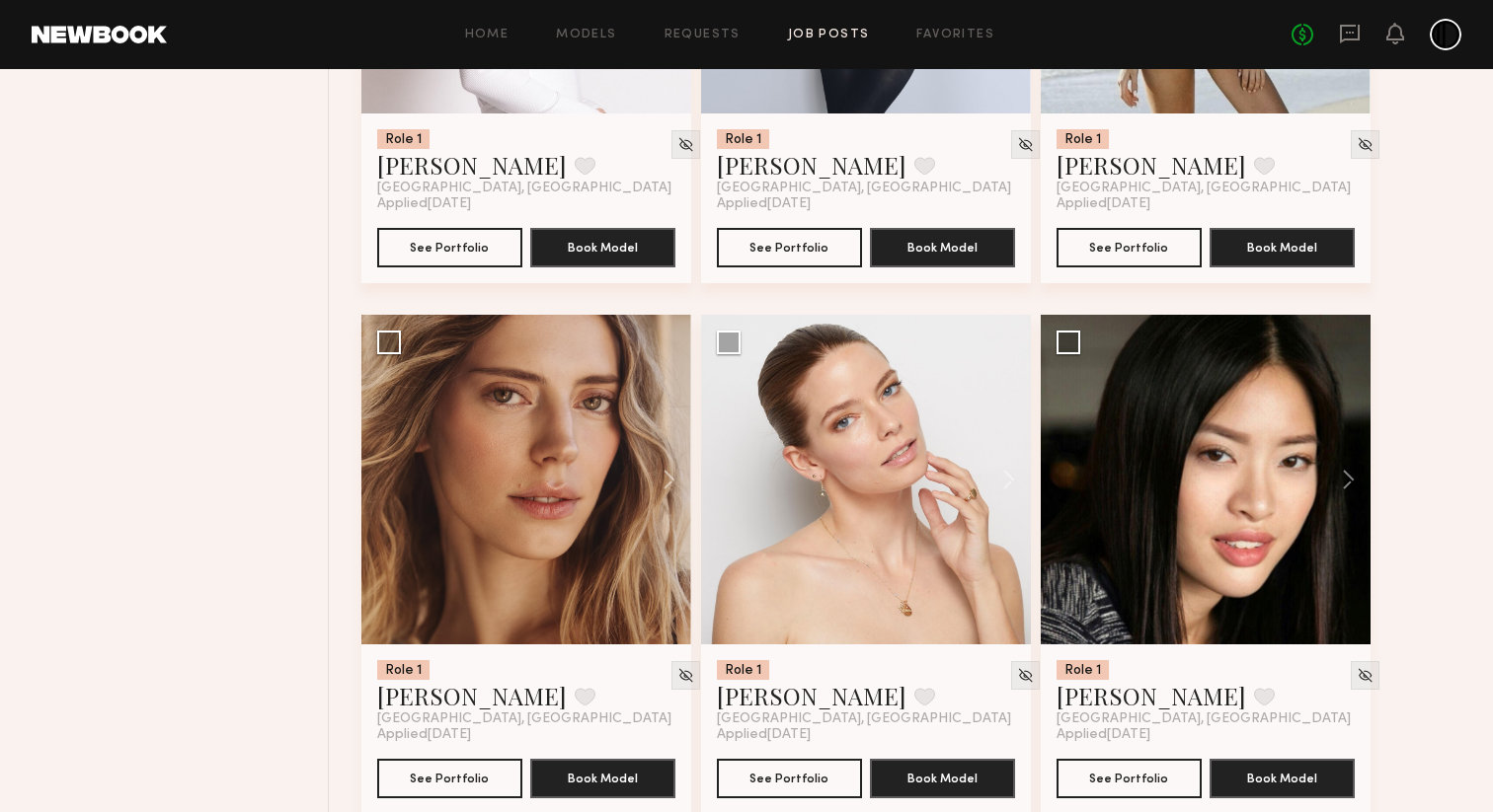
scroll to position [2116, 0]
